Goal: Navigation & Orientation: Find specific page/section

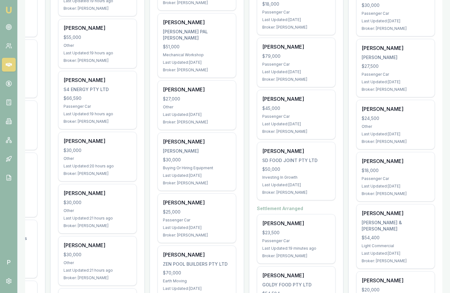
scroll to position [642, 0]
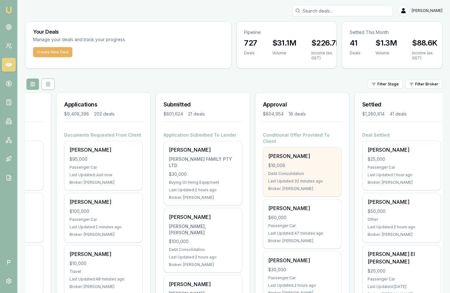
scroll to position [0, 74]
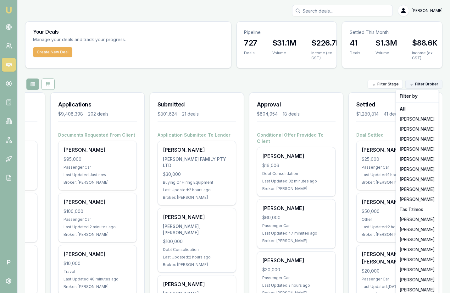
click at [426, 82] on html "Emu Broker P Matt Leeburn Toggle Menu Your Deals Manage your deals and track yo…" at bounding box center [225, 146] width 450 height 293
click at [410, 249] on div "Erin Shield" at bounding box center [417, 250] width 40 height 10
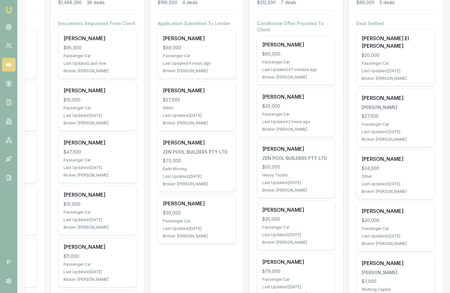
scroll to position [94, 0]
